Goal: Information Seeking & Learning: Learn about a topic

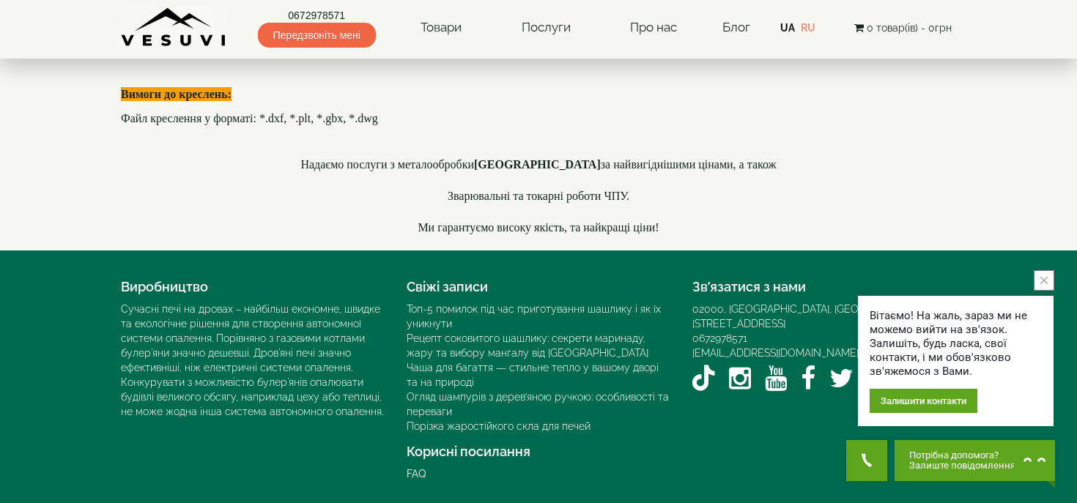
scroll to position [4347, 0]
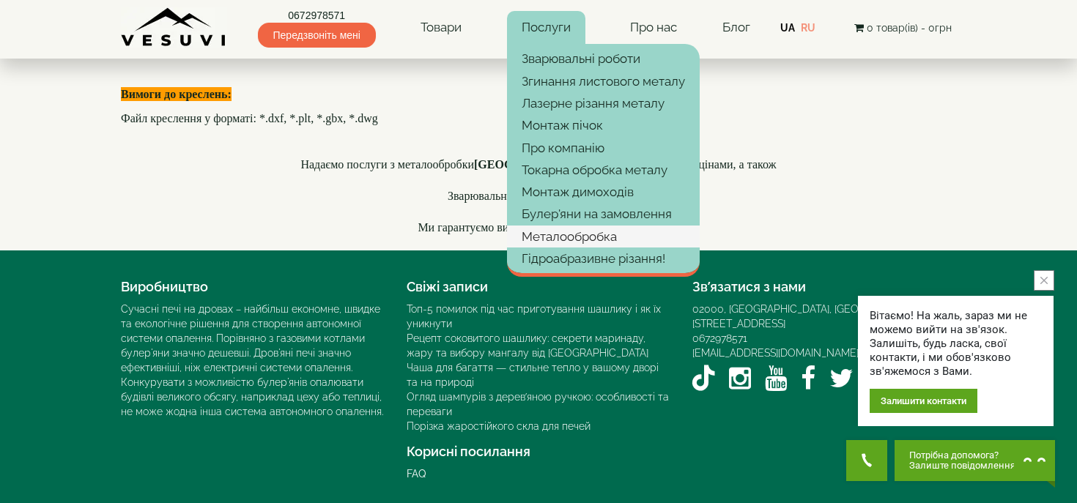
click at [577, 234] on link "Металообробка" at bounding box center [603, 237] width 193 height 22
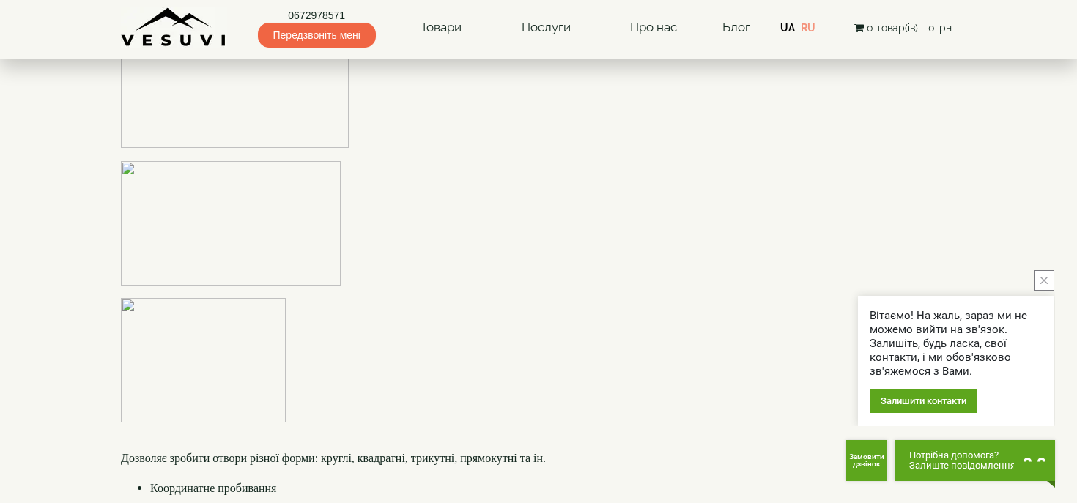
scroll to position [2771, 0]
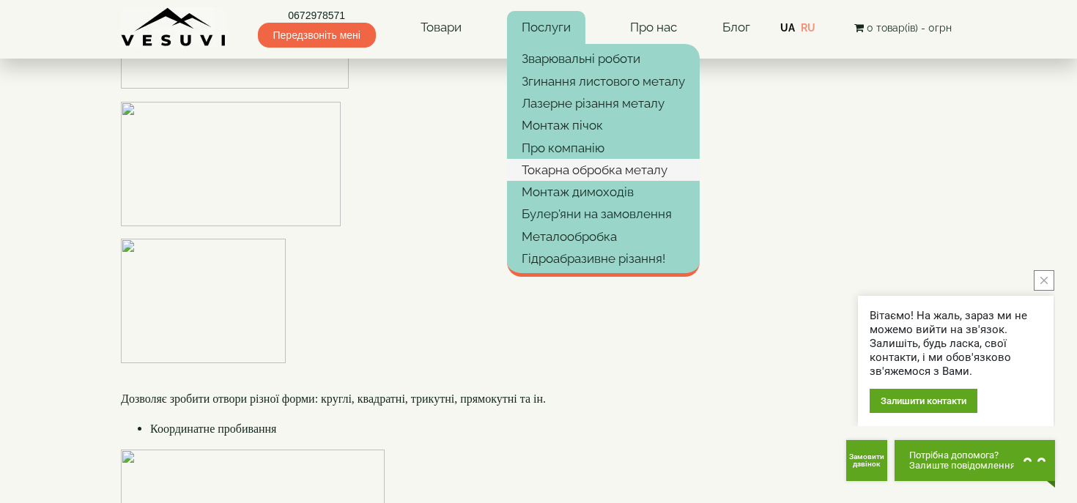
click at [579, 174] on link "Токарна обробка металу" at bounding box center [603, 170] width 193 height 22
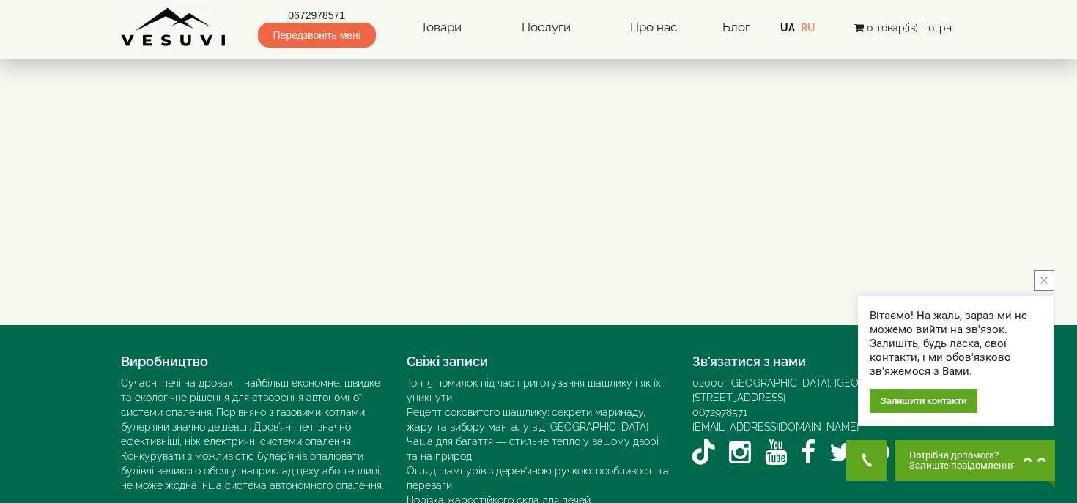
scroll to position [1841, 0]
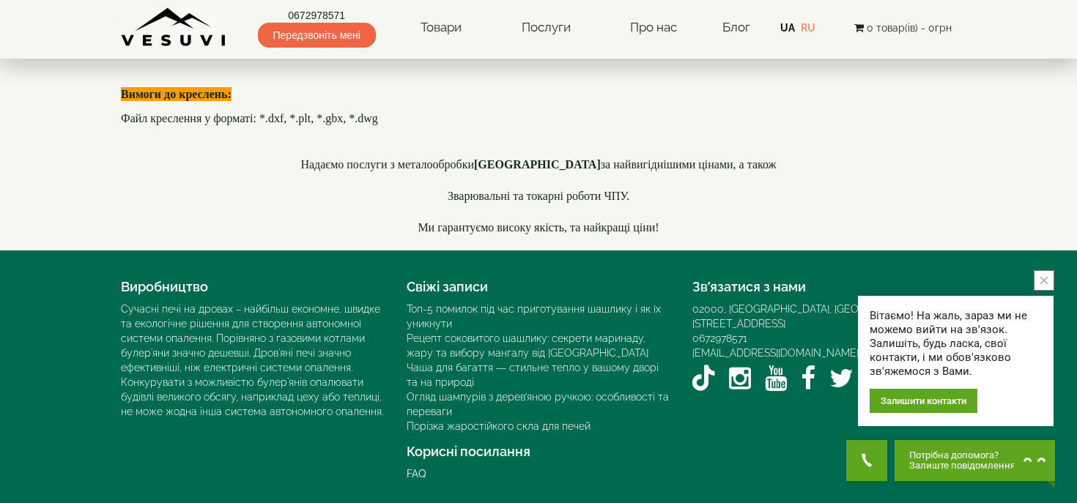
scroll to position [4406, 0]
click at [1045, 282] on icon "close button" at bounding box center [1043, 280] width 7 height 7
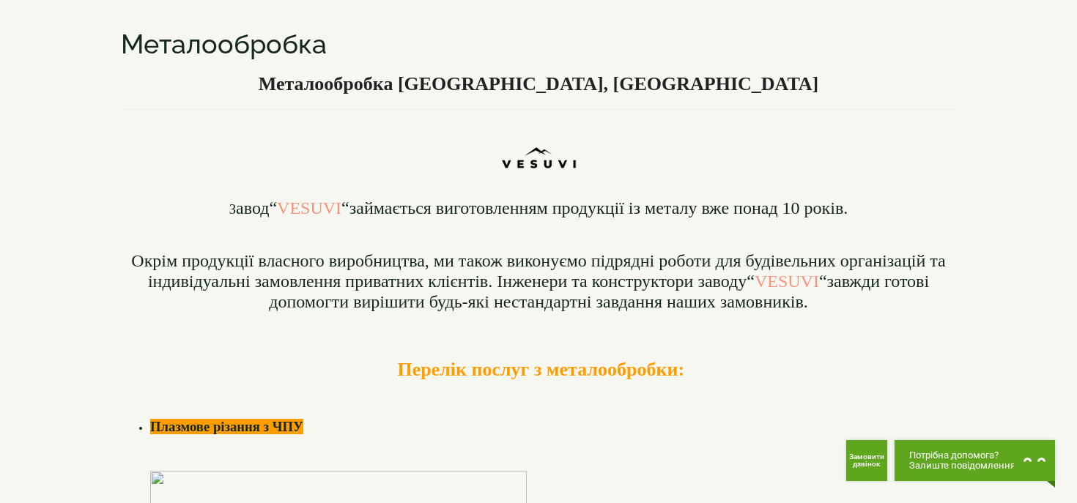
scroll to position [0, 0]
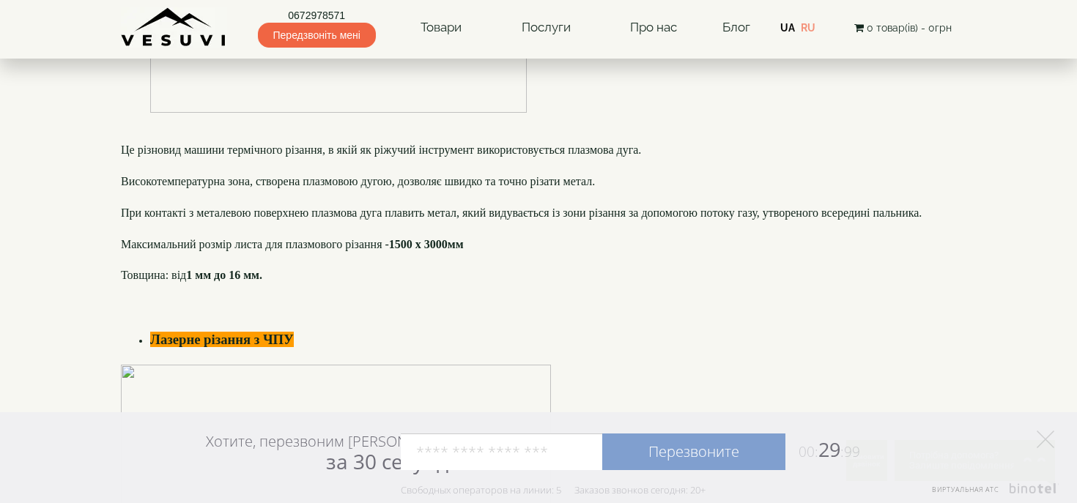
scroll to position [737, 0]
